Goal: Navigation & Orientation: Find specific page/section

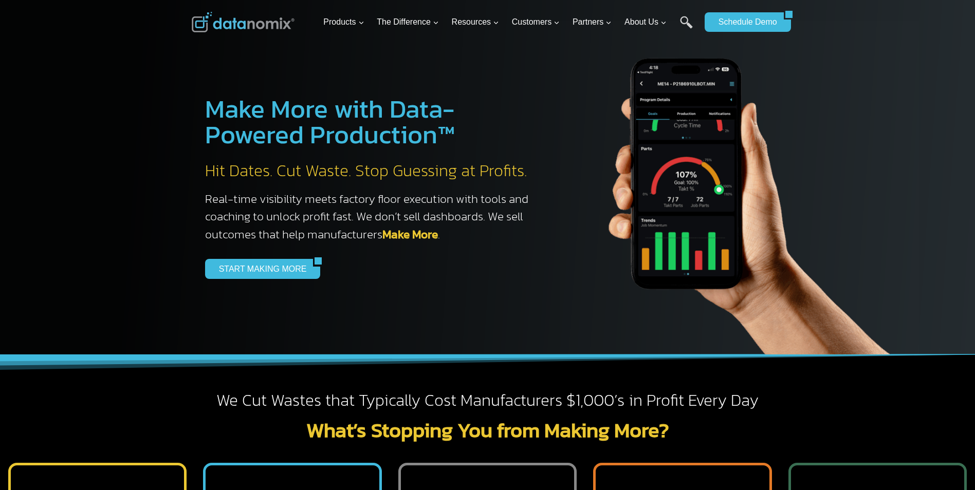
click at [258, 21] on img at bounding box center [243, 22] width 103 height 21
click at [240, 24] on img at bounding box center [243, 22] width 103 height 21
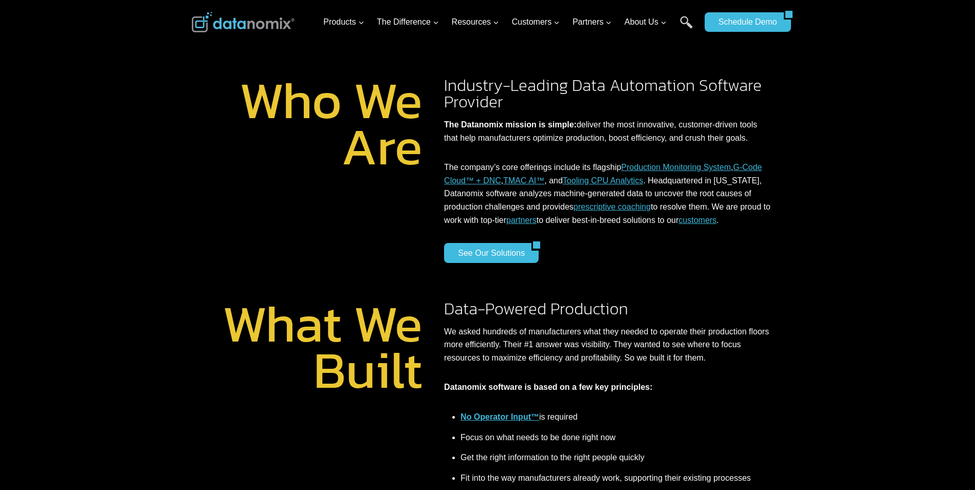
click at [234, 39] on div at bounding box center [243, 22] width 103 height 44
click at [232, 29] on img at bounding box center [243, 22] width 103 height 21
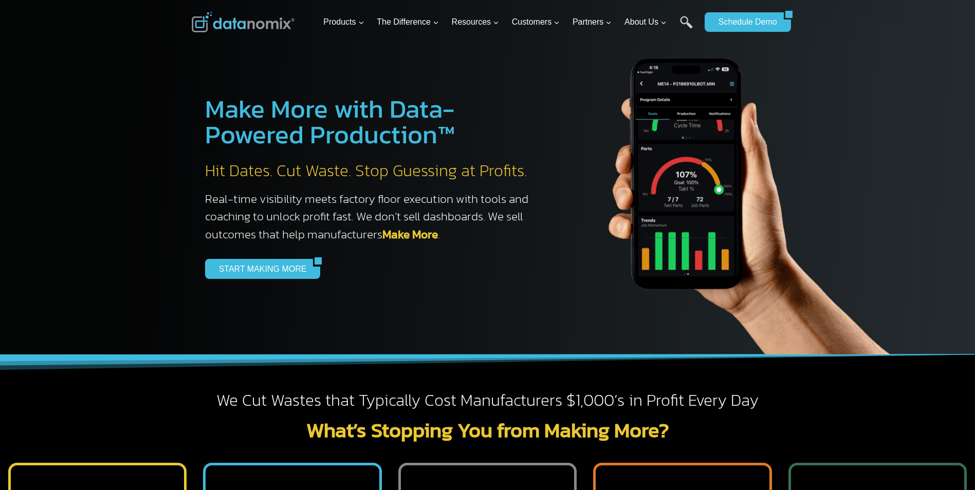
drag, startPoint x: 290, startPoint y: 34, endPoint x: 281, endPoint y: 36, distance: 9.4
click at [288, 34] on div at bounding box center [243, 22] width 103 height 44
click at [264, 24] on img at bounding box center [243, 22] width 103 height 21
